Goal: Information Seeking & Learning: Learn about a topic

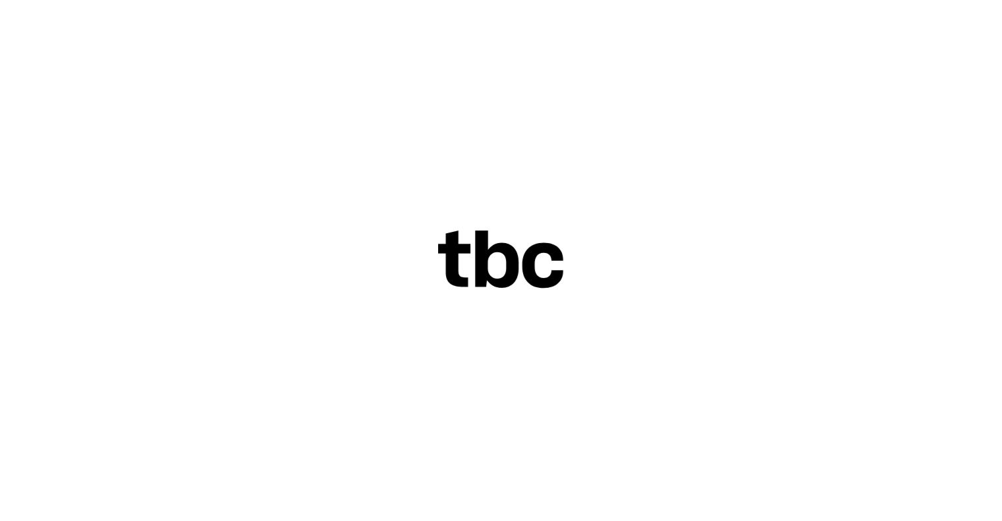
scroll to position [24, 0]
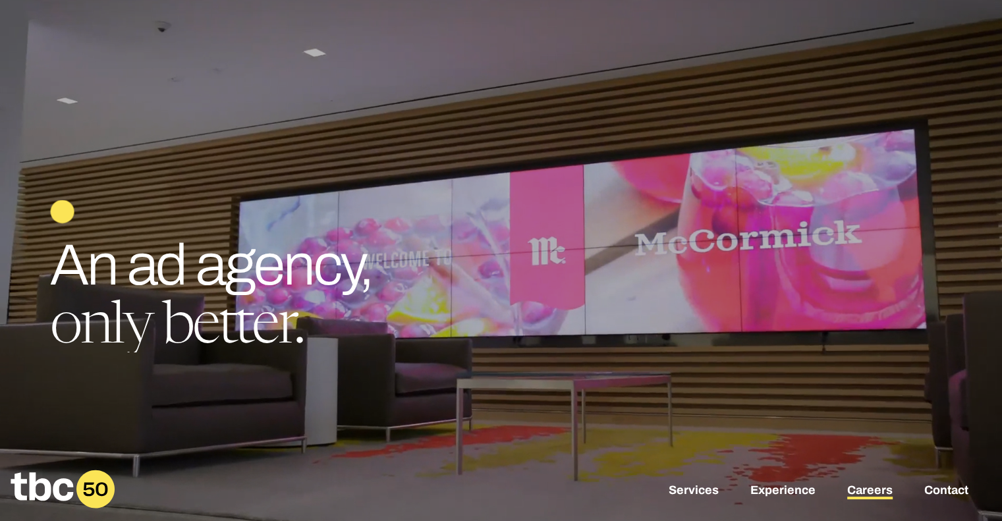
click at [877, 491] on link "Careers" at bounding box center [869, 491] width 45 height 16
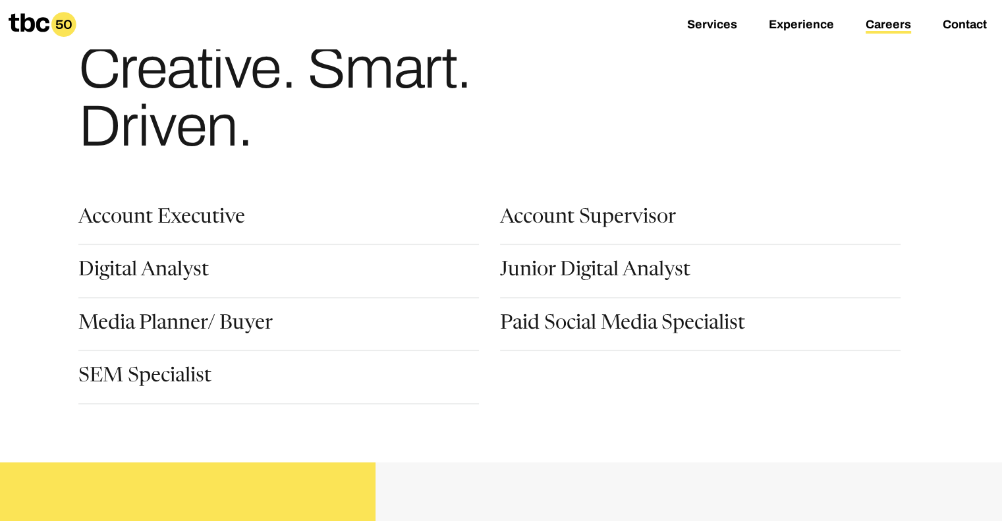
scroll to position [132, 0]
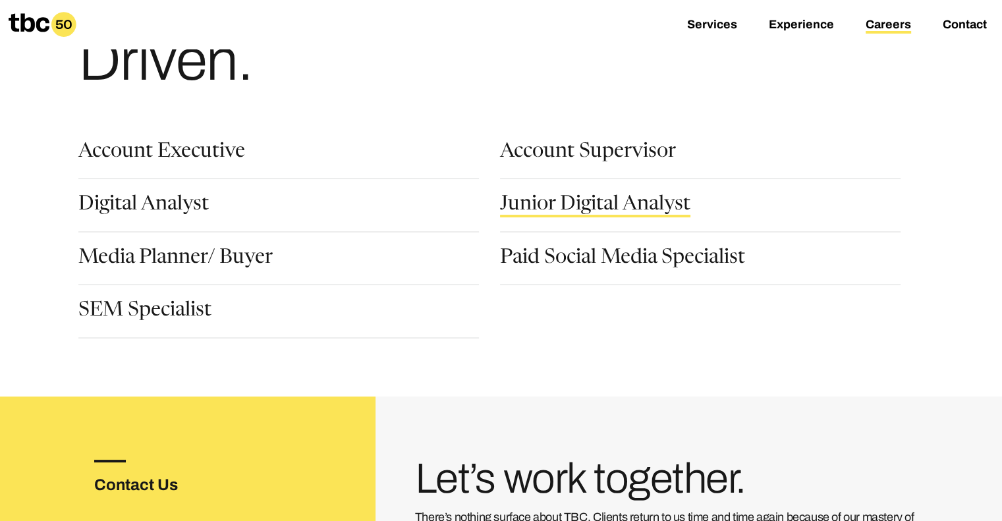
click at [543, 205] on link "Junior Digital Analyst" at bounding box center [595, 206] width 190 height 22
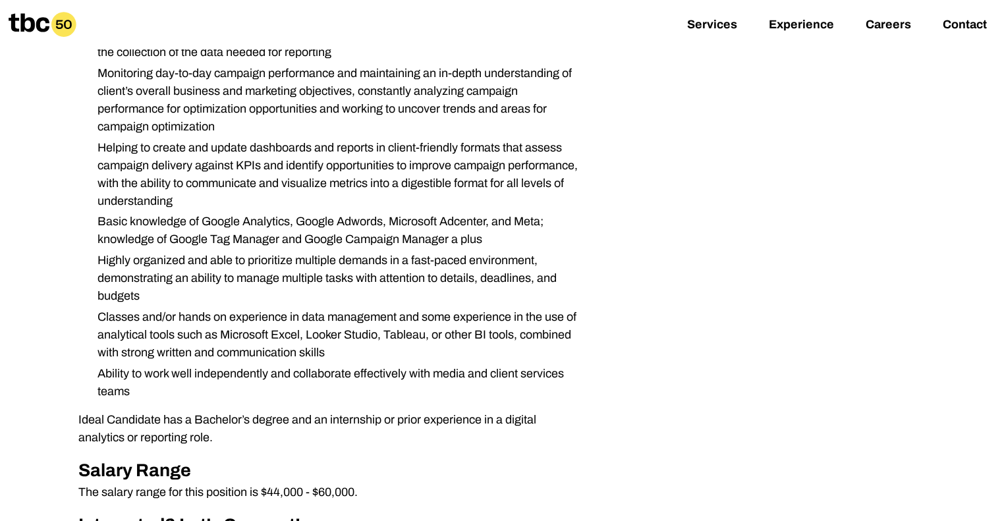
scroll to position [461, 0]
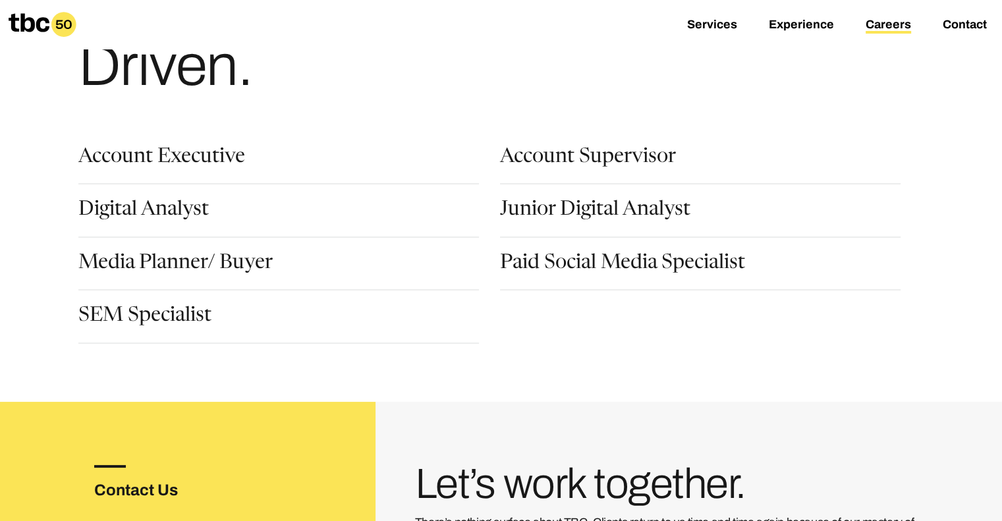
scroll to position [132, 0]
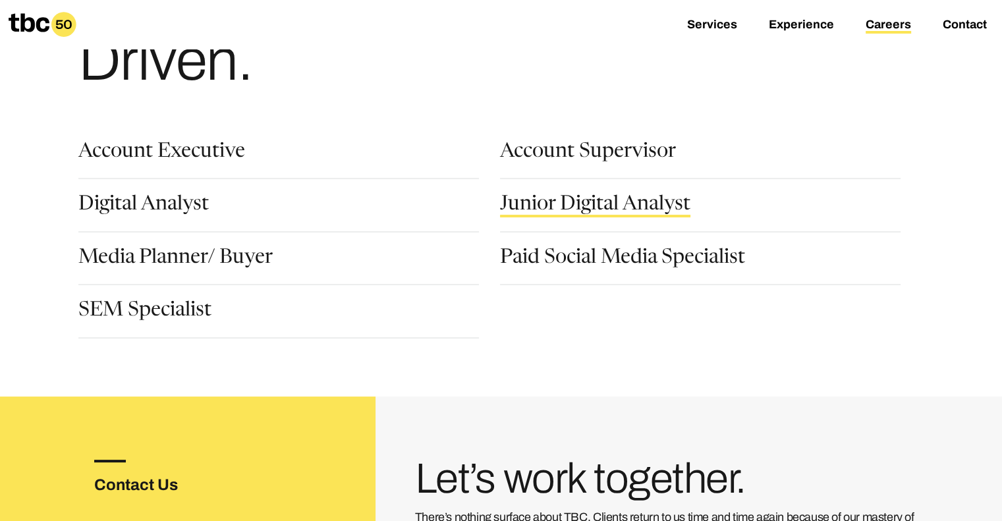
click at [571, 203] on link "Junior Digital Analyst" at bounding box center [595, 206] width 190 height 22
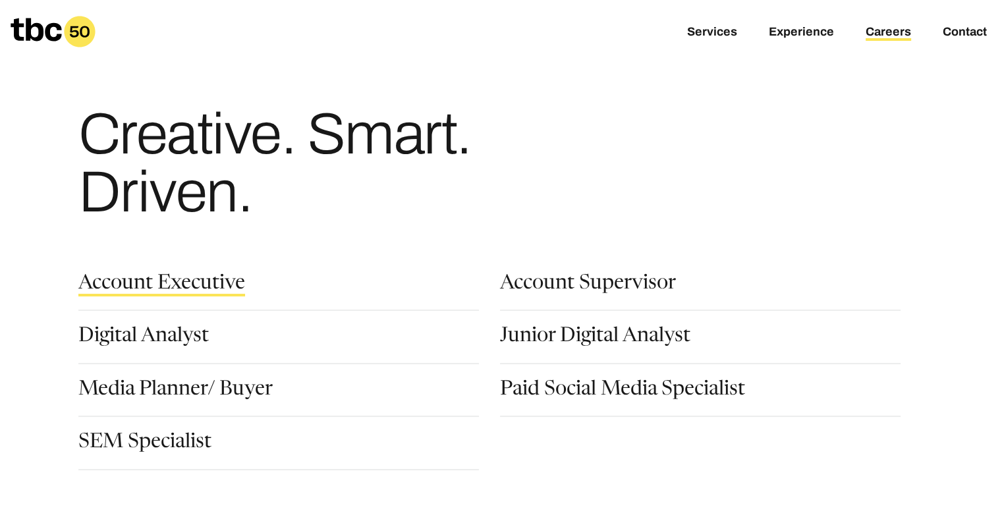
click at [105, 281] on link "Account Executive" at bounding box center [161, 285] width 167 height 22
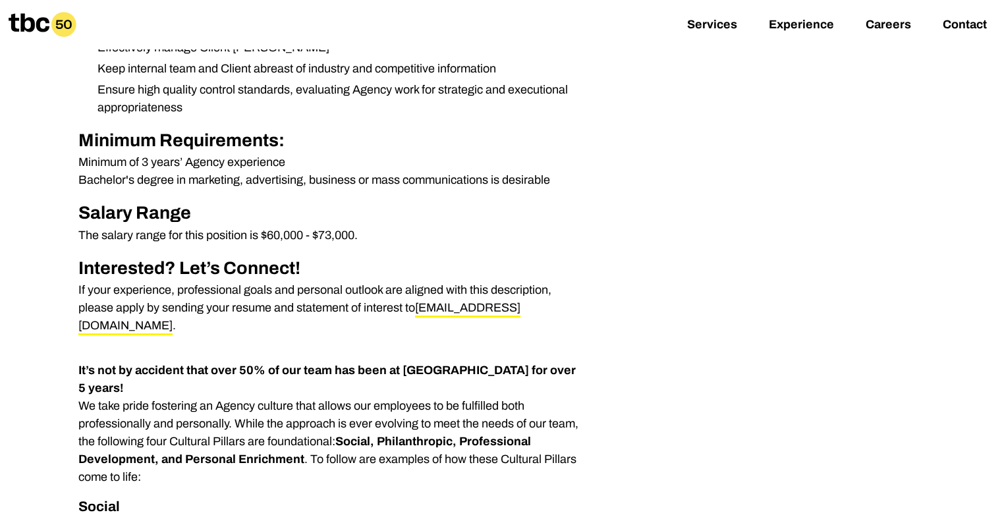
scroll to position [593, 0]
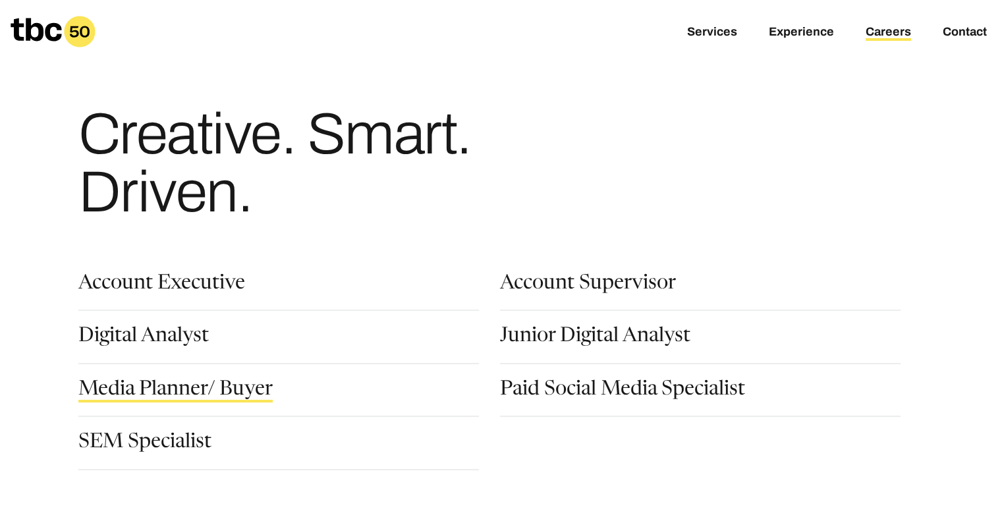
click at [131, 393] on link "Media Planner/ Buyer" at bounding box center [175, 391] width 194 height 22
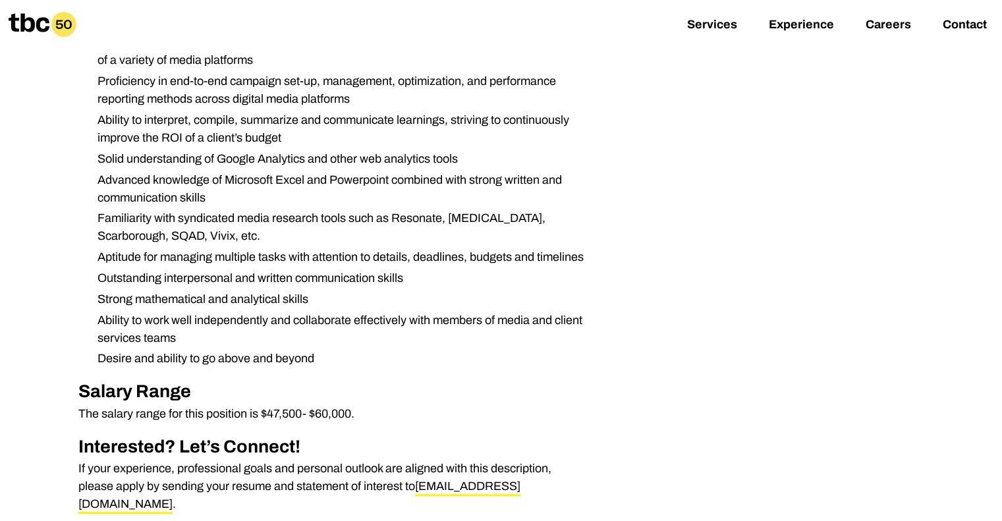
scroll to position [790, 0]
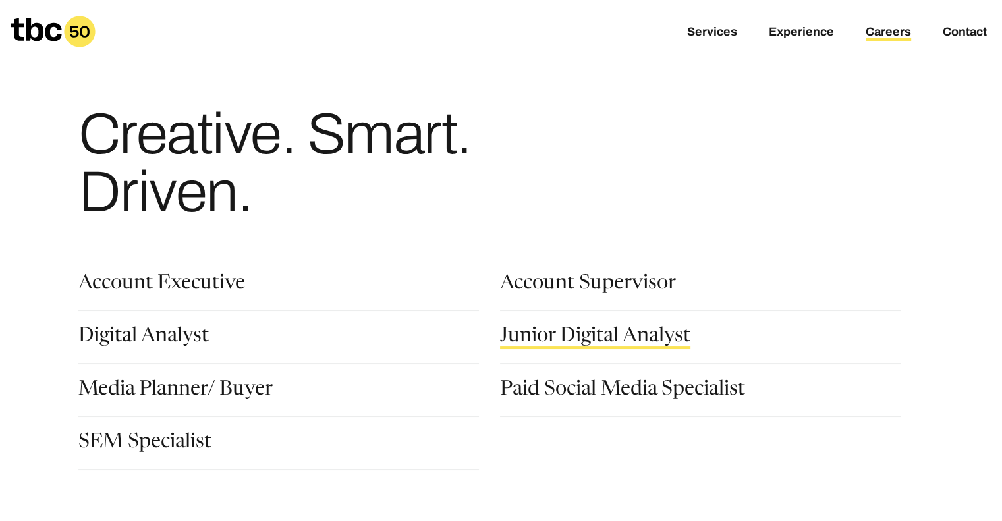
click at [587, 339] on link "Junior Digital Analyst" at bounding box center [595, 338] width 190 height 22
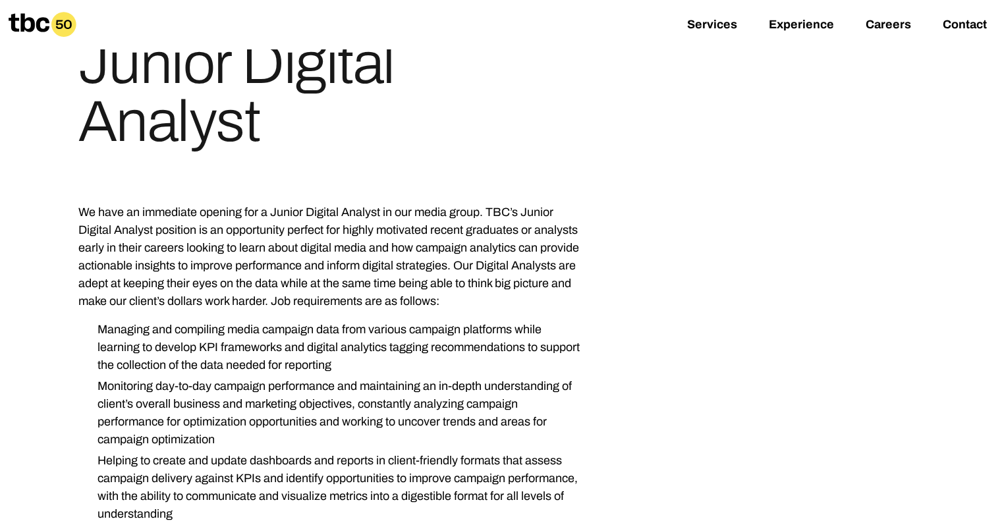
scroll to position [198, 0]
